Goal: Understand process/instructions

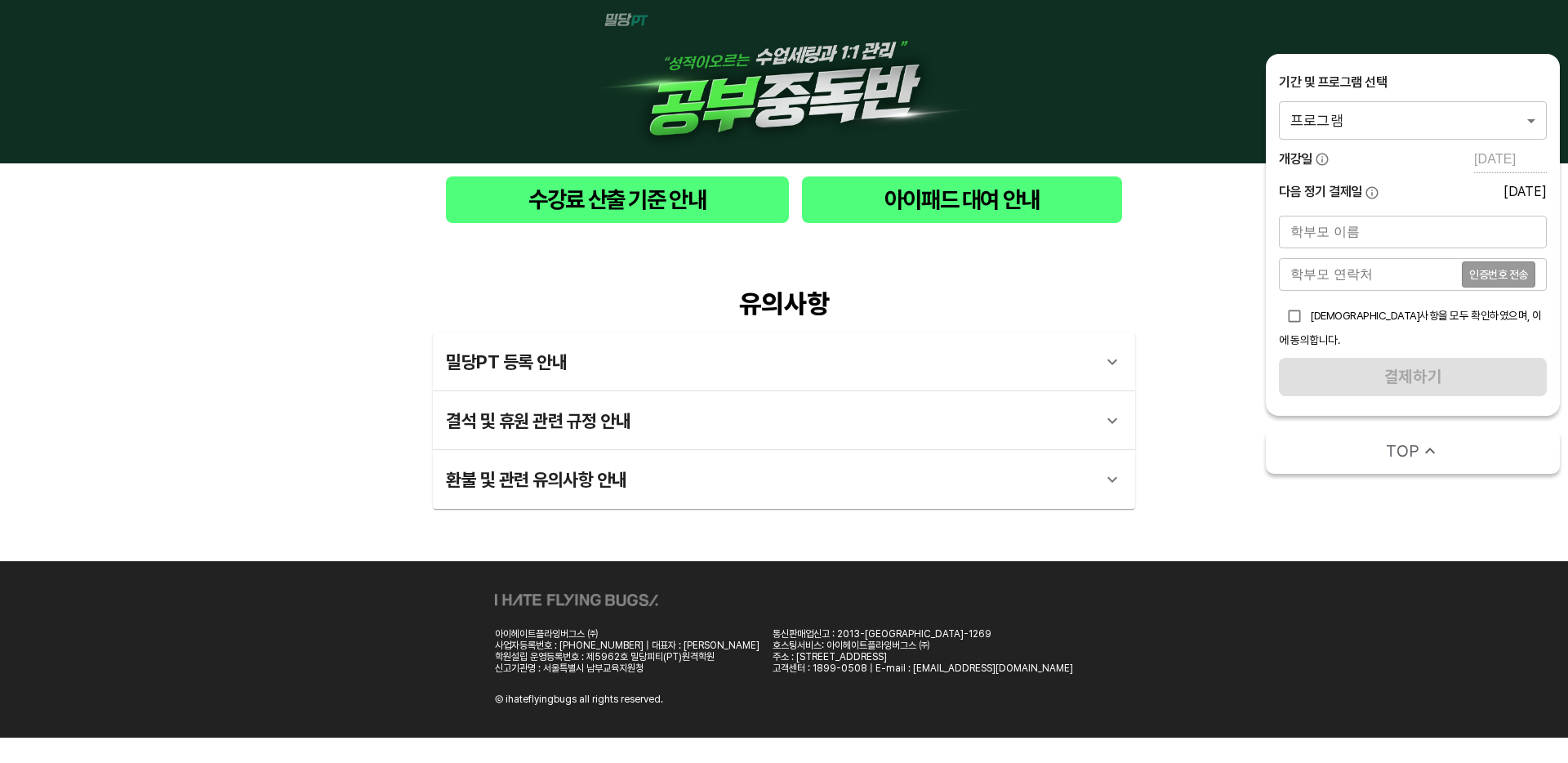
click at [1341, 136] on body "수강료 산출 기준 안내 아이패드 대여 안내 유의사항 밀당PT 등록 안내 1 - 1 . 신규등록 신규등록은 밀당PT 각 과목별 프로그램을 처음 …" at bounding box center [784, 369] width 1568 height 738
click at [679, 212] on div at bounding box center [784, 382] width 1568 height 763
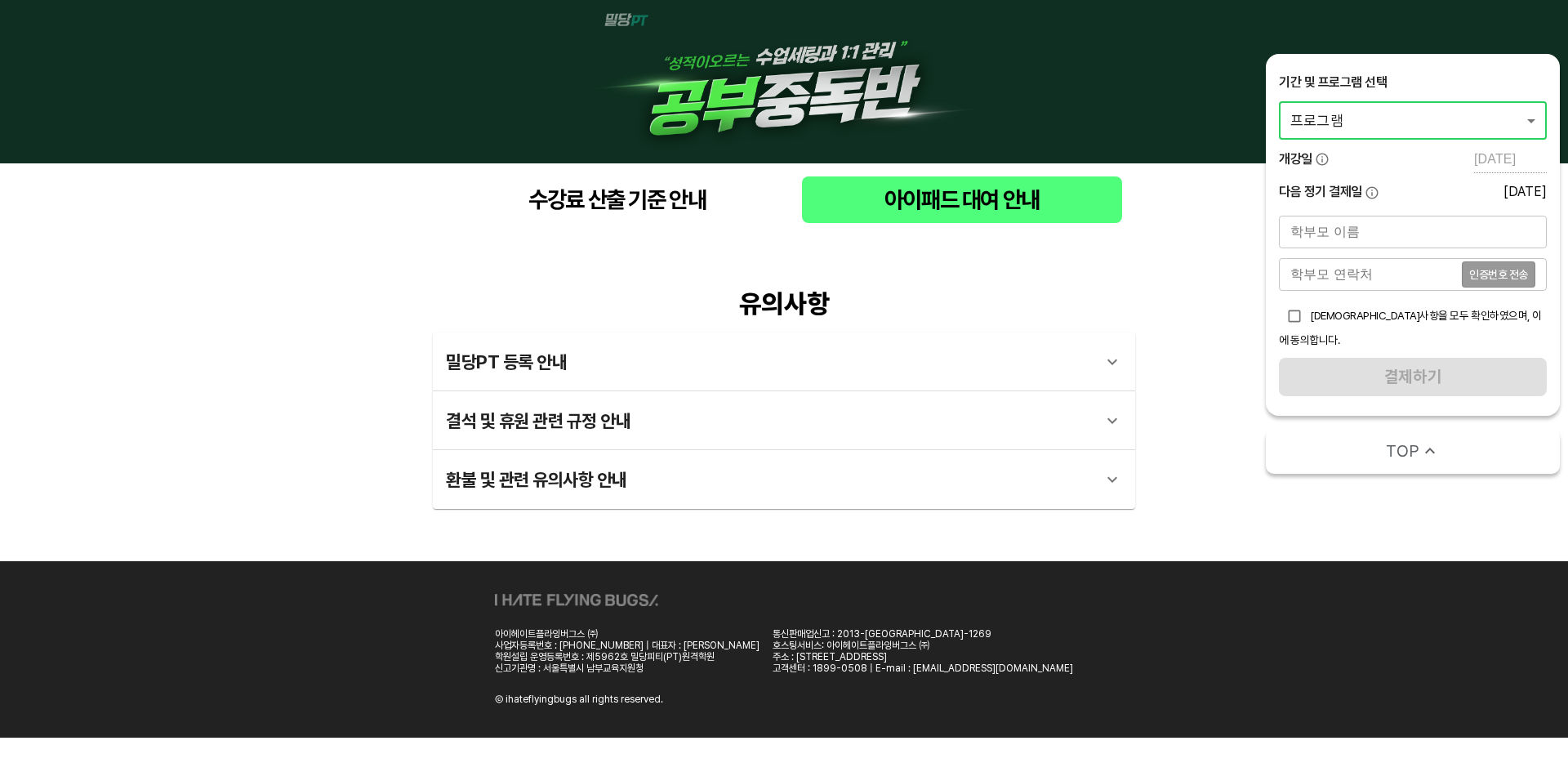
click at [654, 216] on span "수강료 산출 기준 안내" at bounding box center [617, 199] width 317 height 34
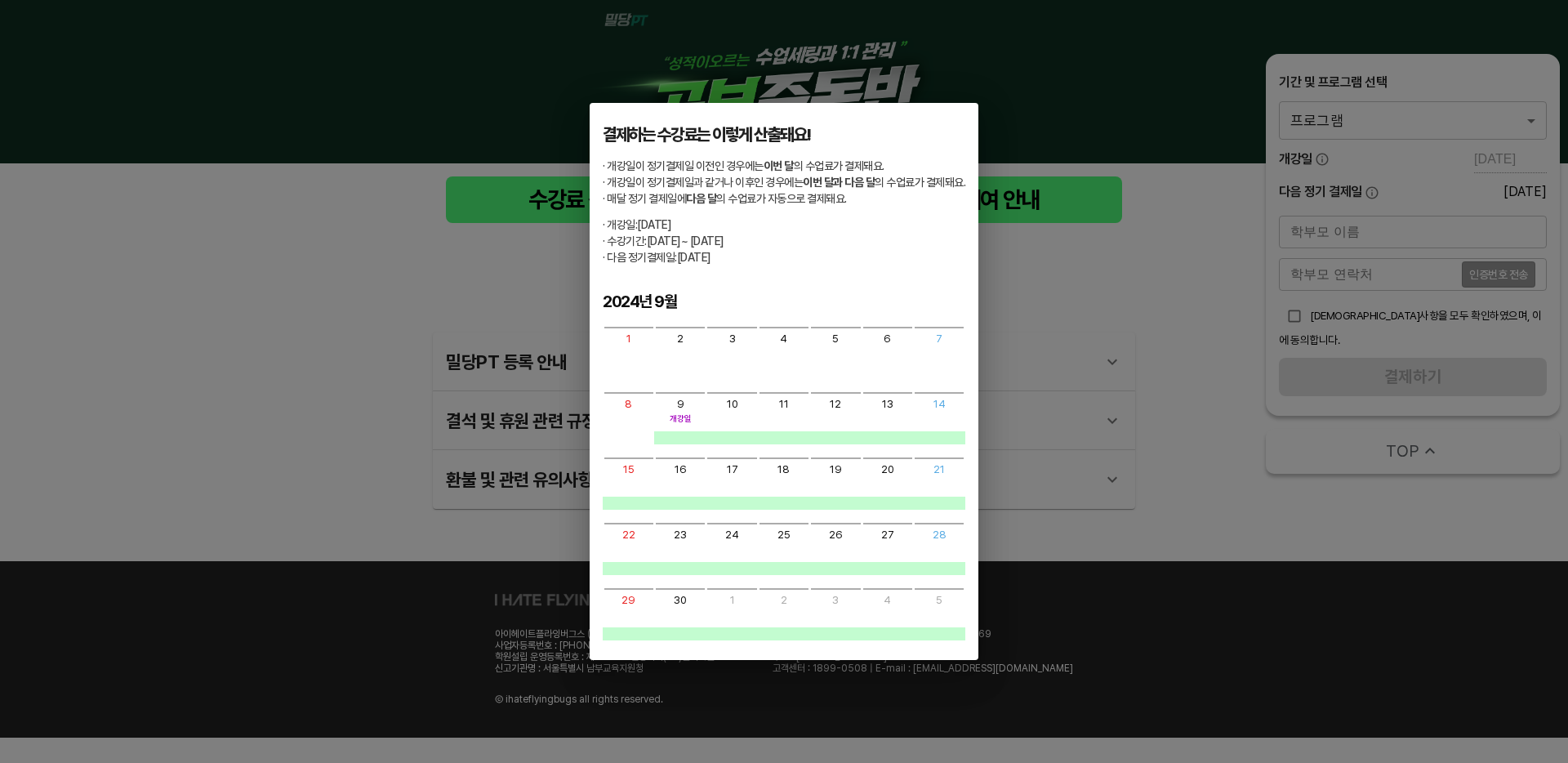
click at [1025, 329] on div "결제하는 수강료는 이렇게 산출돼요! · 개강일이 정기결제일 이전인 경우에는 이번 달 의 수업료가 결제돼요. · 개강일이 정기결제일과 같거나 이…" at bounding box center [784, 382] width 1568 height 763
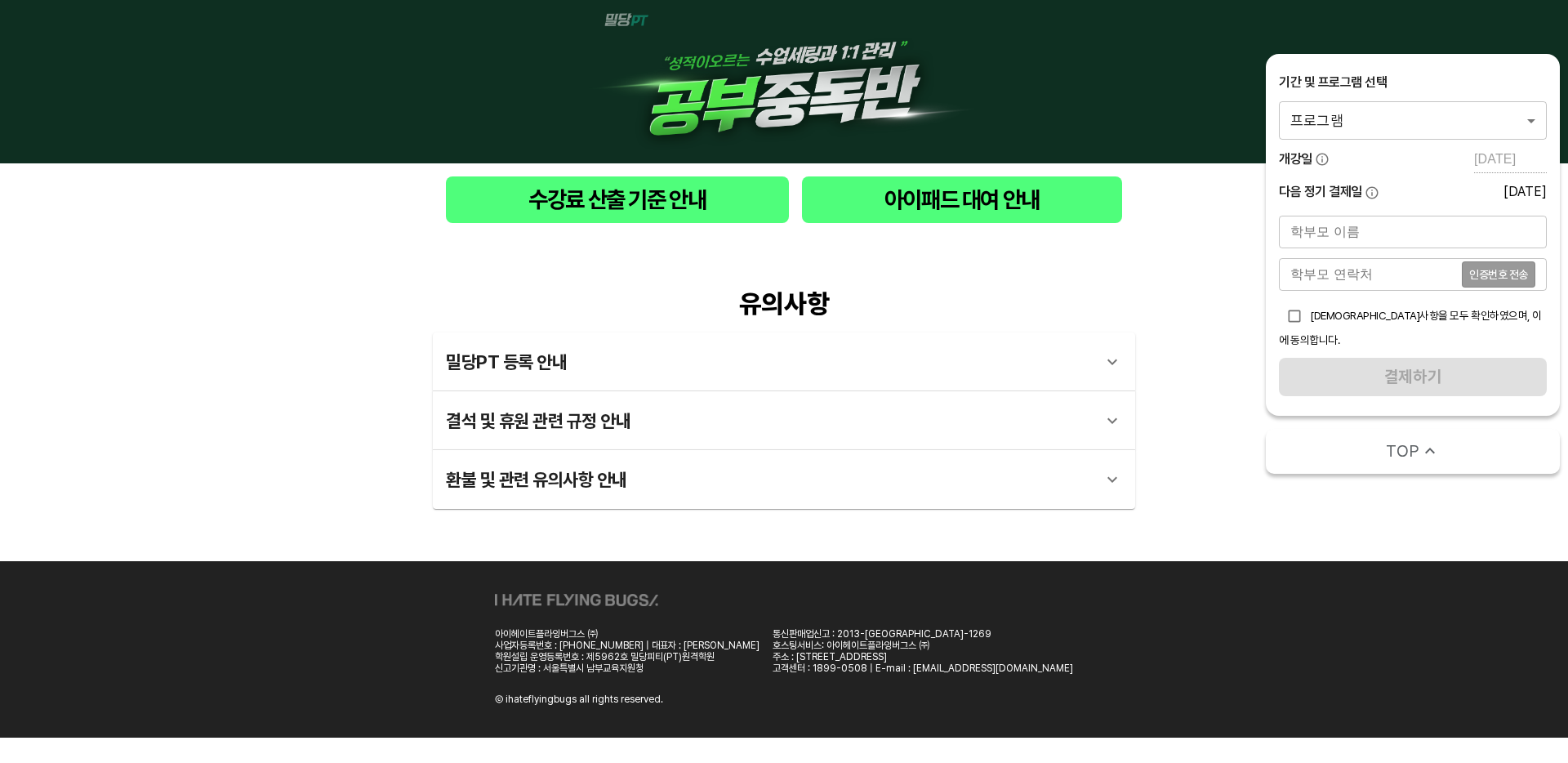
click at [1383, 121] on body "수강료 산출 기준 안내 아이패드 대여 안내 유의사항 밀당PT 등록 안내 1 - 1 . 신규등록 신규등록은 밀당PT 각 과목별 프로그램을 처음 …" at bounding box center [784, 369] width 1568 height 738
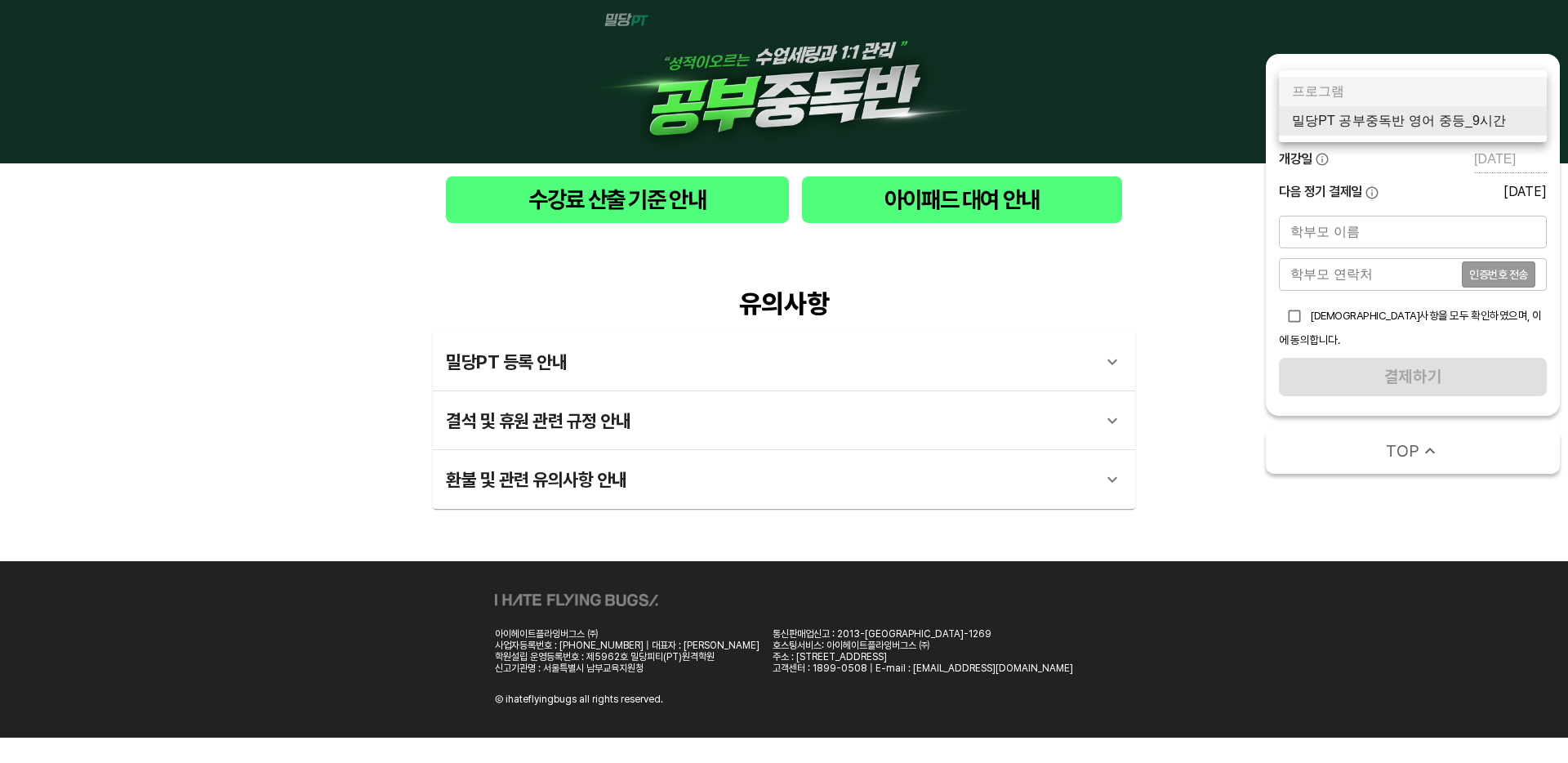
click at [1383, 121] on li "밀당PT 공부중독반 영어 중등_9시간" at bounding box center [1414, 121] width 268 height 30
